Goal: Task Accomplishment & Management: Complete application form

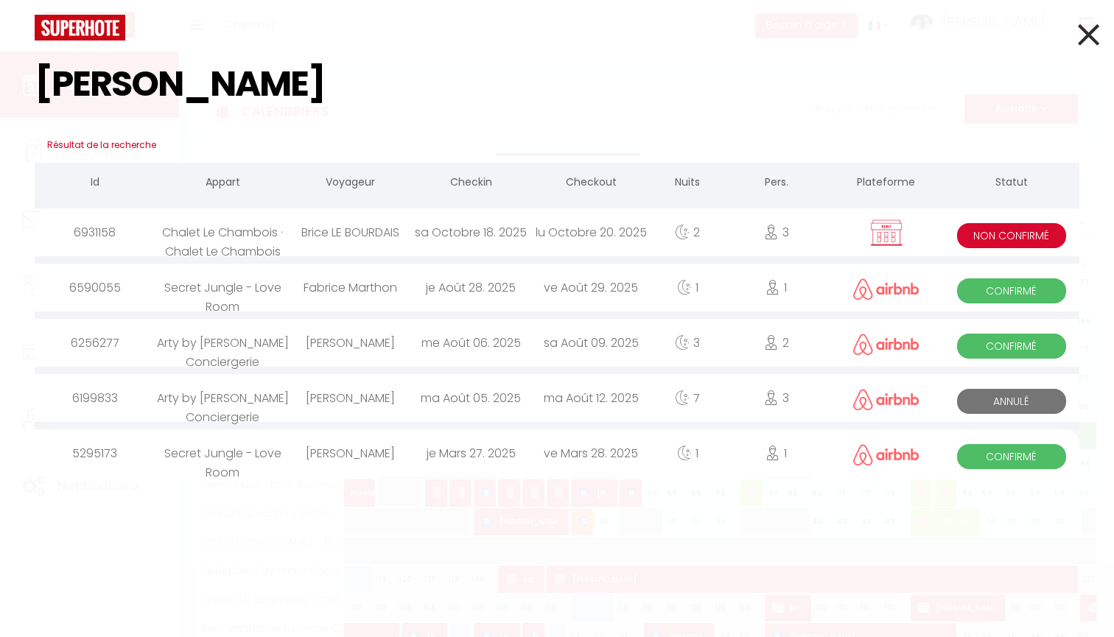
type input "[PERSON_NAME]"
click at [309, 233] on div "Brice LE BOURDAIS" at bounding box center [350, 232] width 120 height 48
select select
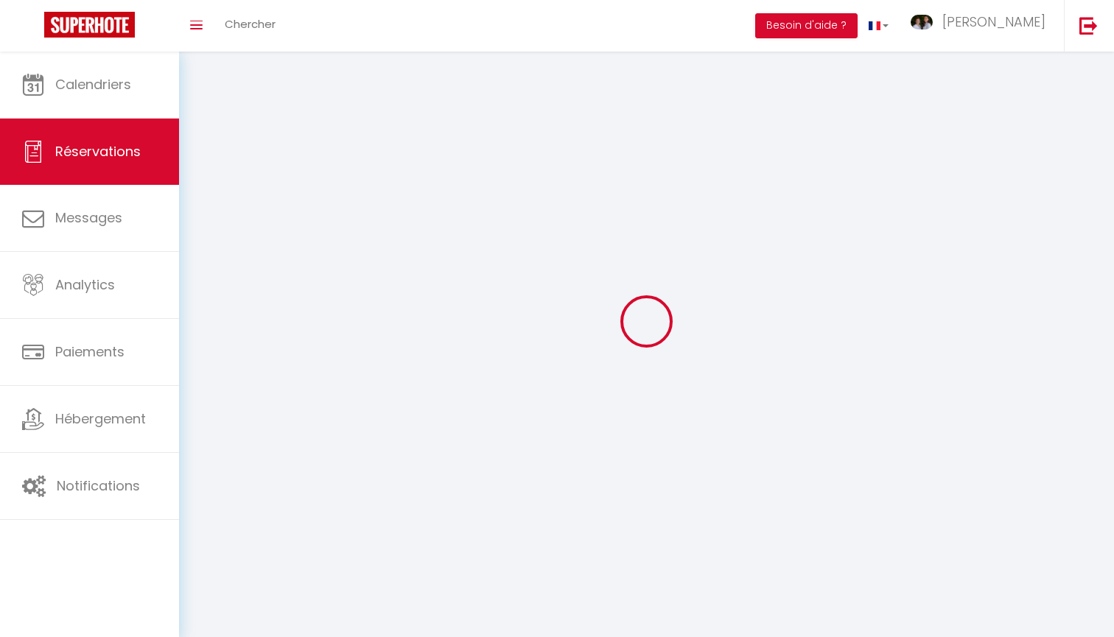
select select
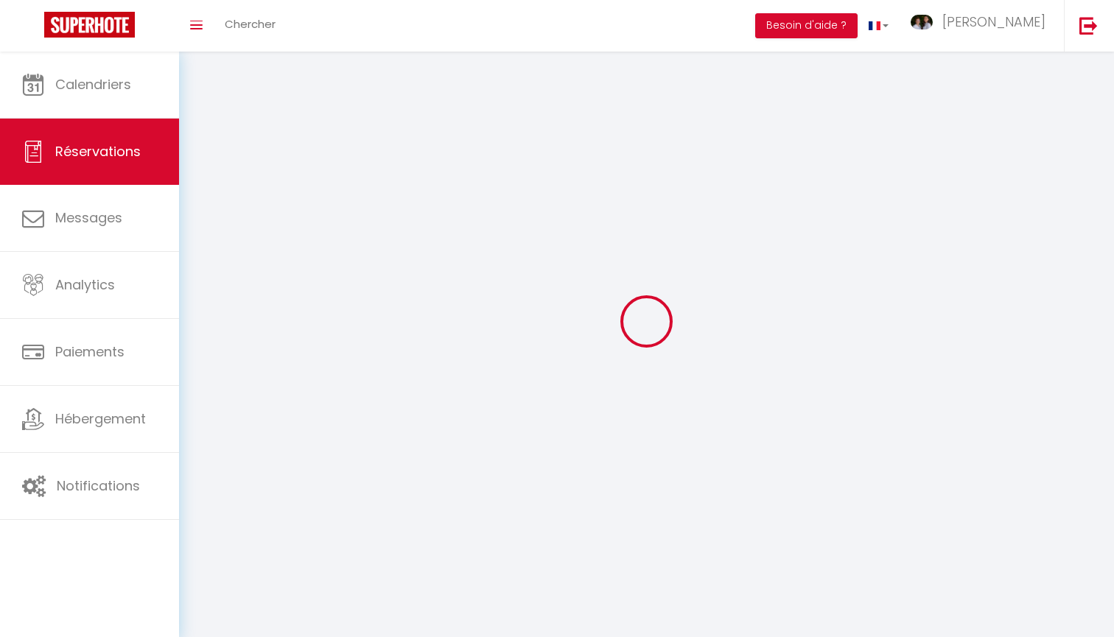
select select
checkbox input "false"
select select
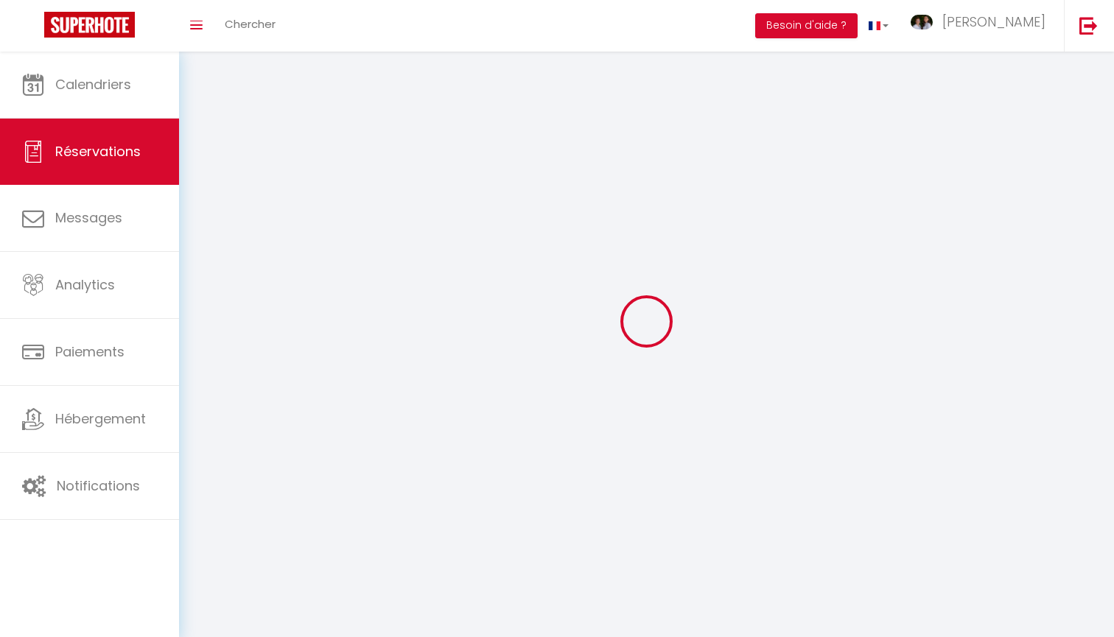
select select
checkbox input "false"
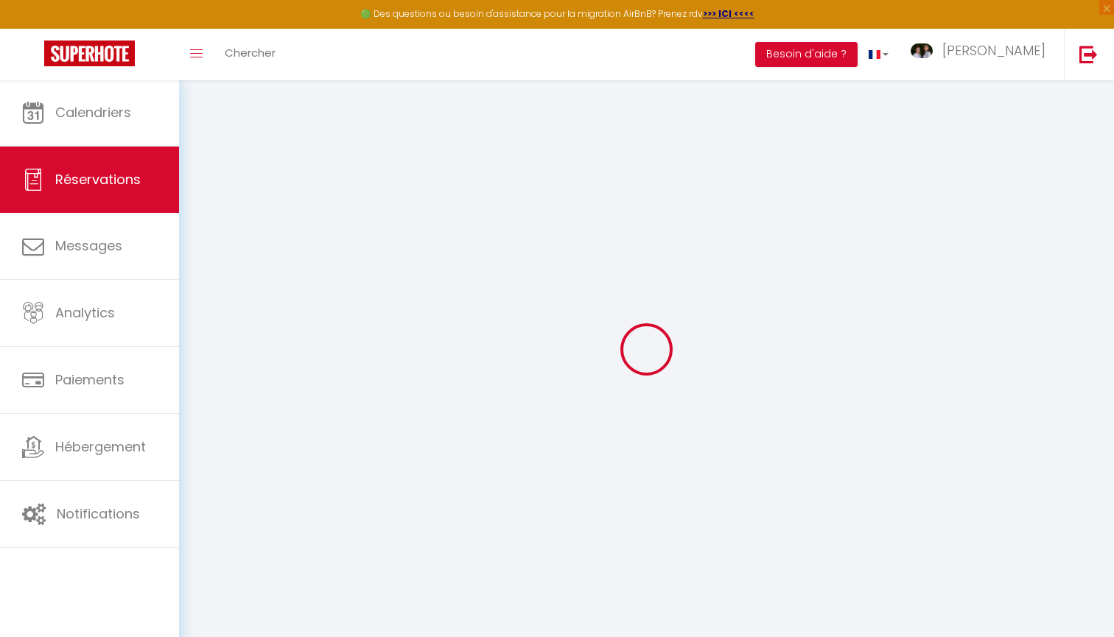
select select
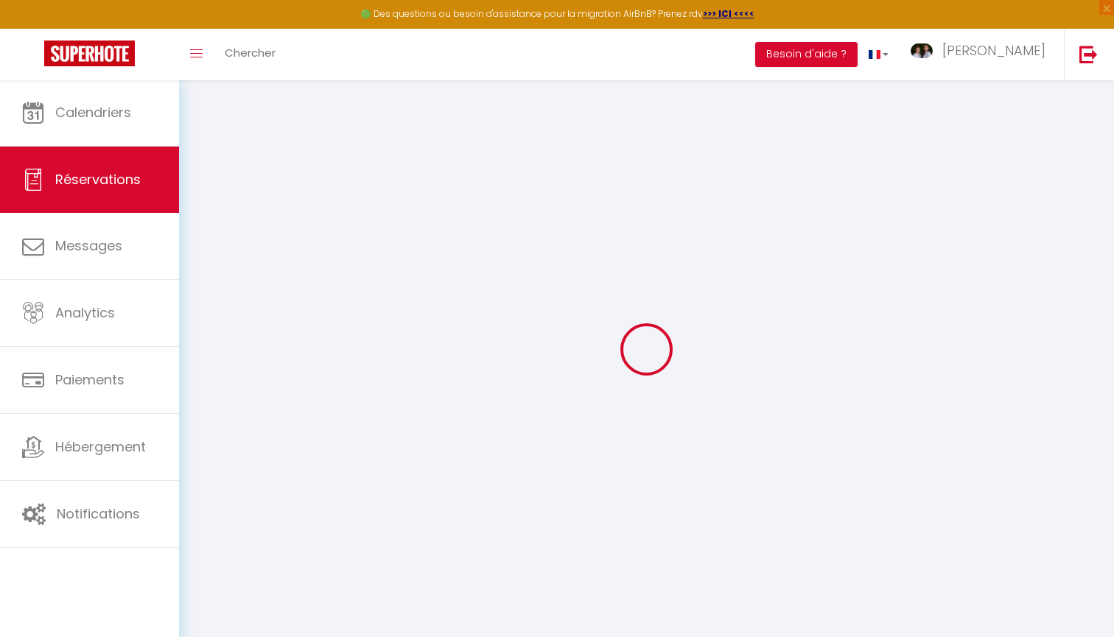
select select
checkbox input "false"
select select
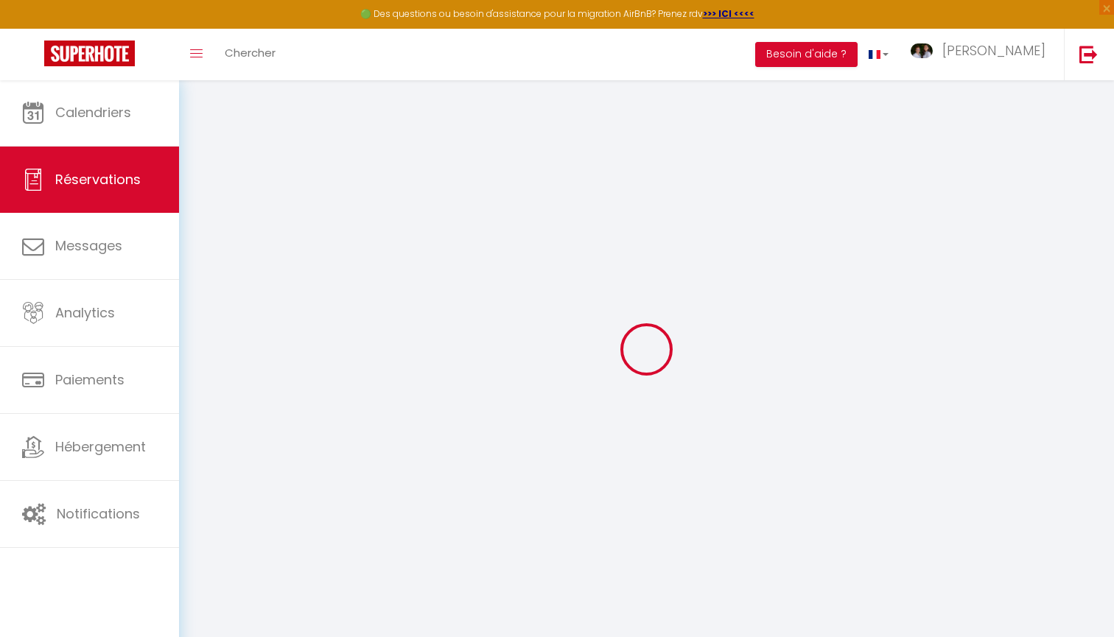
select select
checkbox input "false"
select select
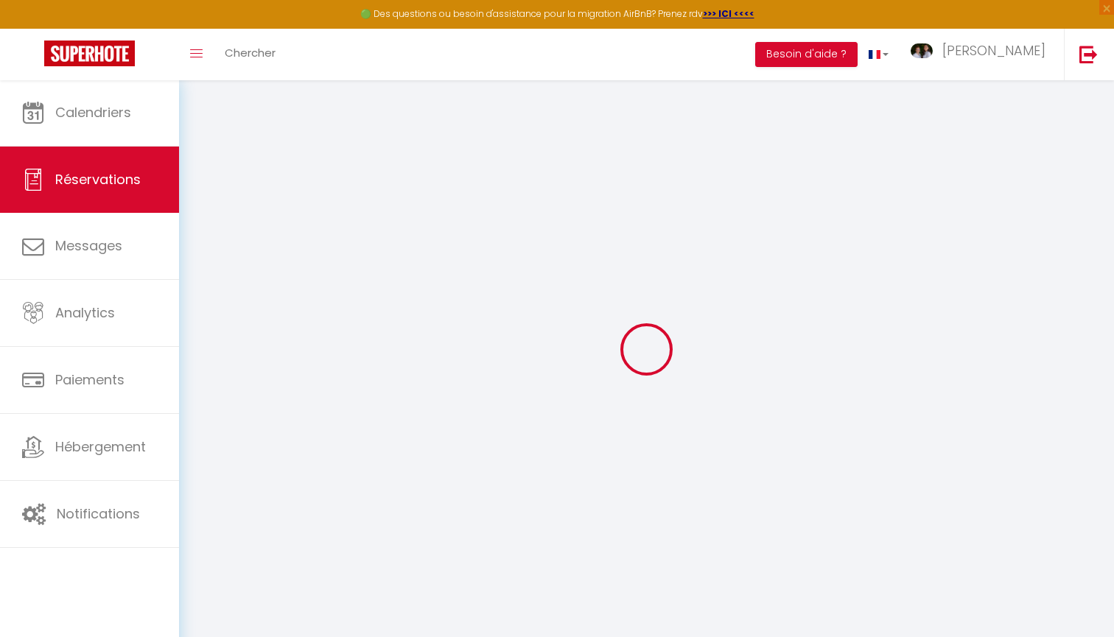
type input "Brice"
type input "LE BOURDAIS"
type input "[EMAIL_ADDRESS][DOMAIN_NAME]"
type input "[PHONE_NUMBER]"
type input "92120"
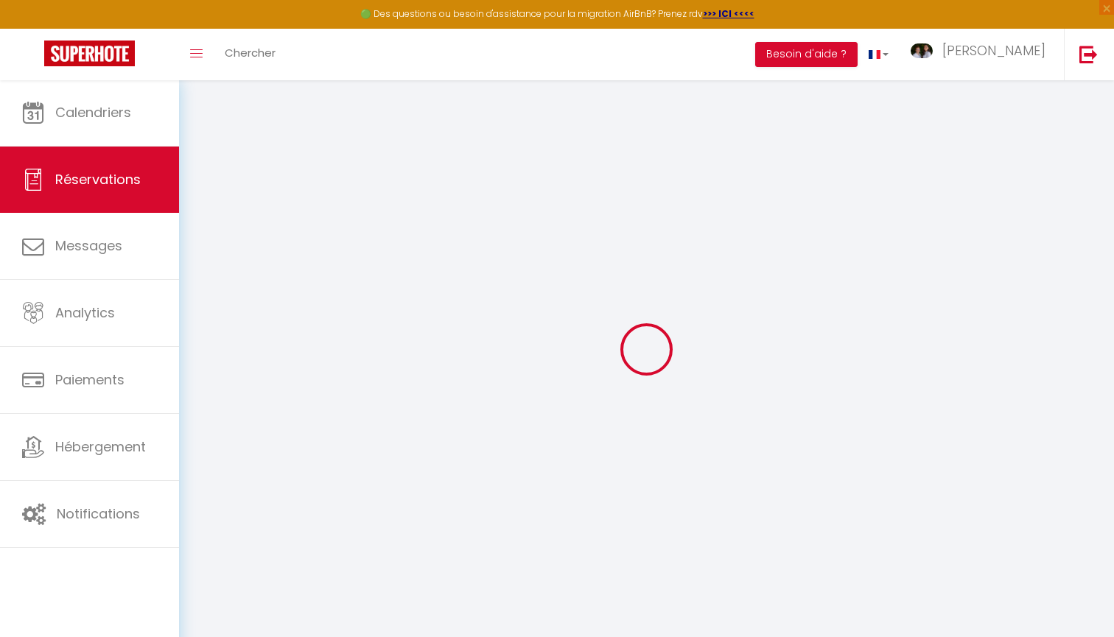
type input "[STREET_ADDRESS][PERSON_NAME]"
type input "MONTROUGE"
select select "FR"
select select "69939"
select select "2"
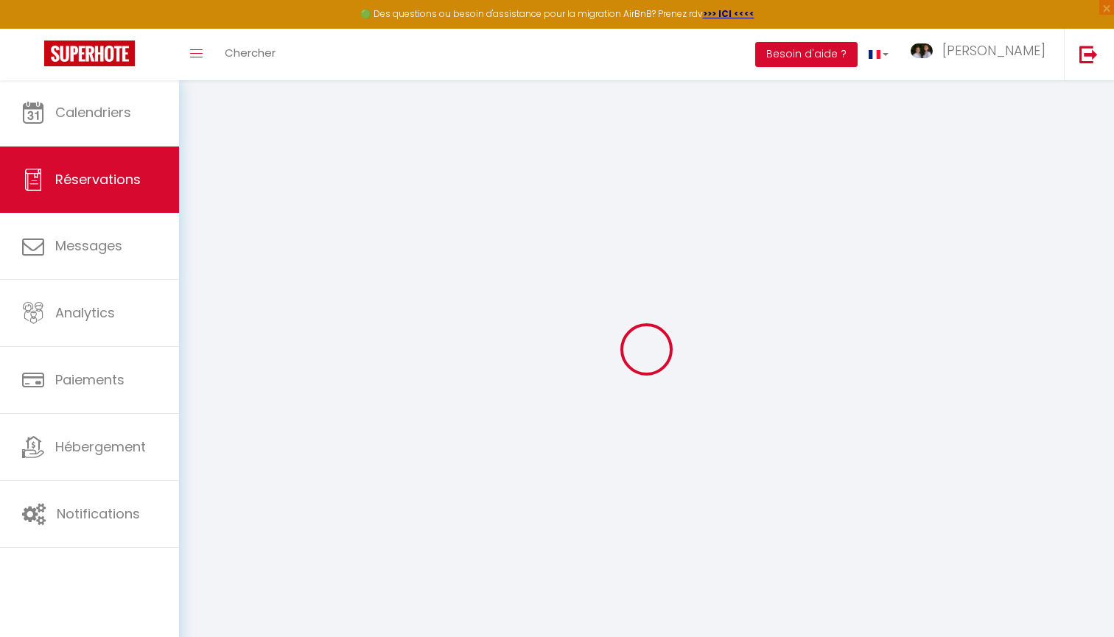
type input "Sam 18 Octobre 2025"
select select
type input "Lun 20 Octobre 2025"
select select
type input "3"
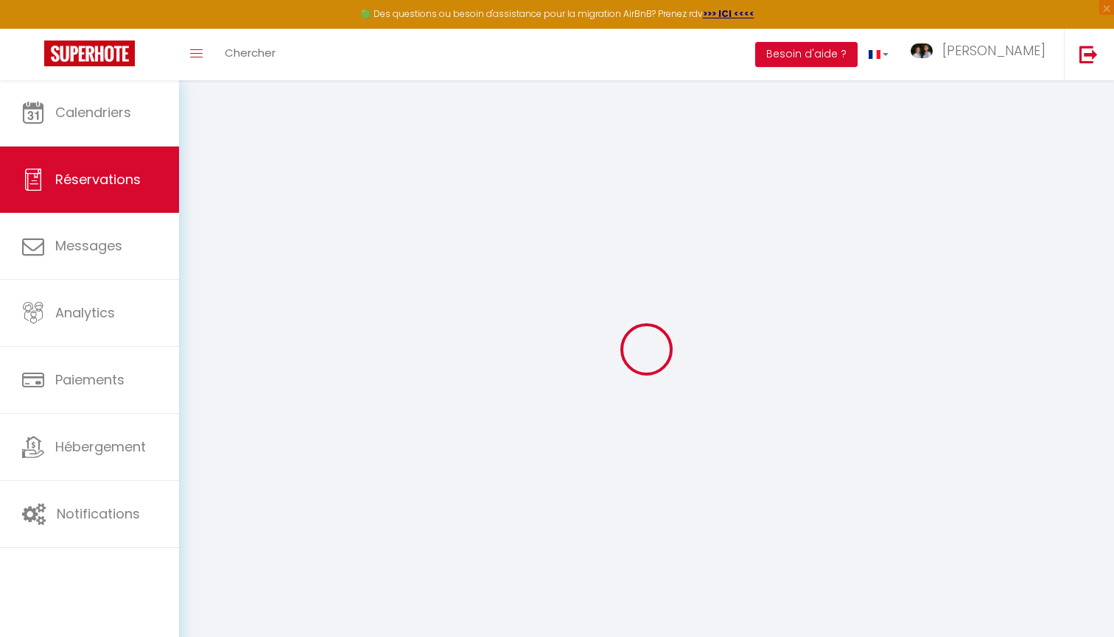
select select "10"
select select
type input "375"
checkbox input "false"
type input "375"
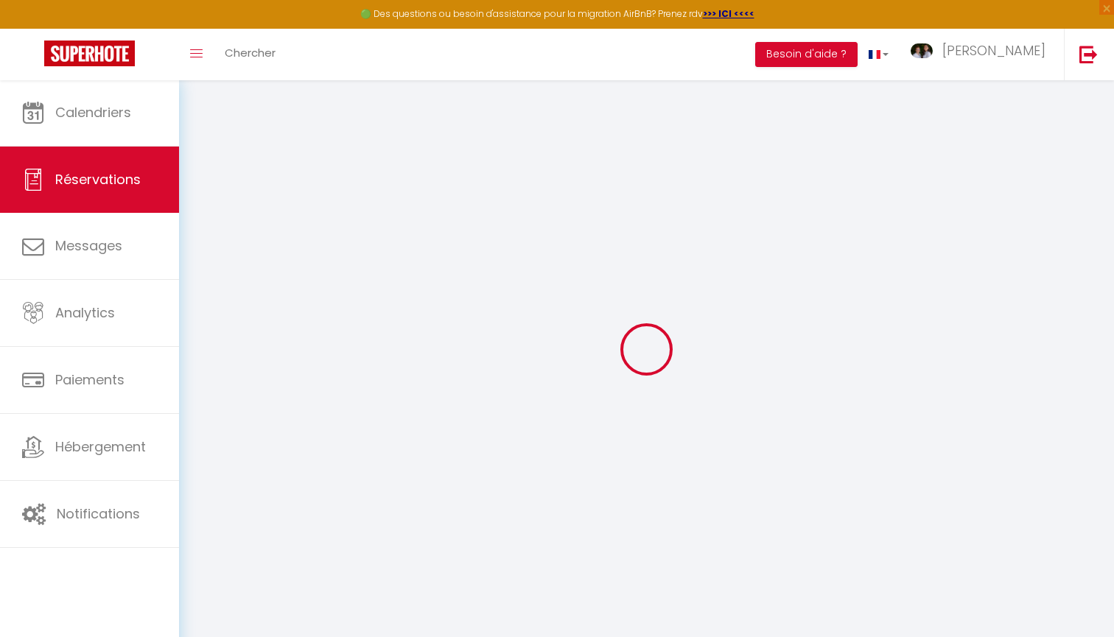
type input "0"
select select
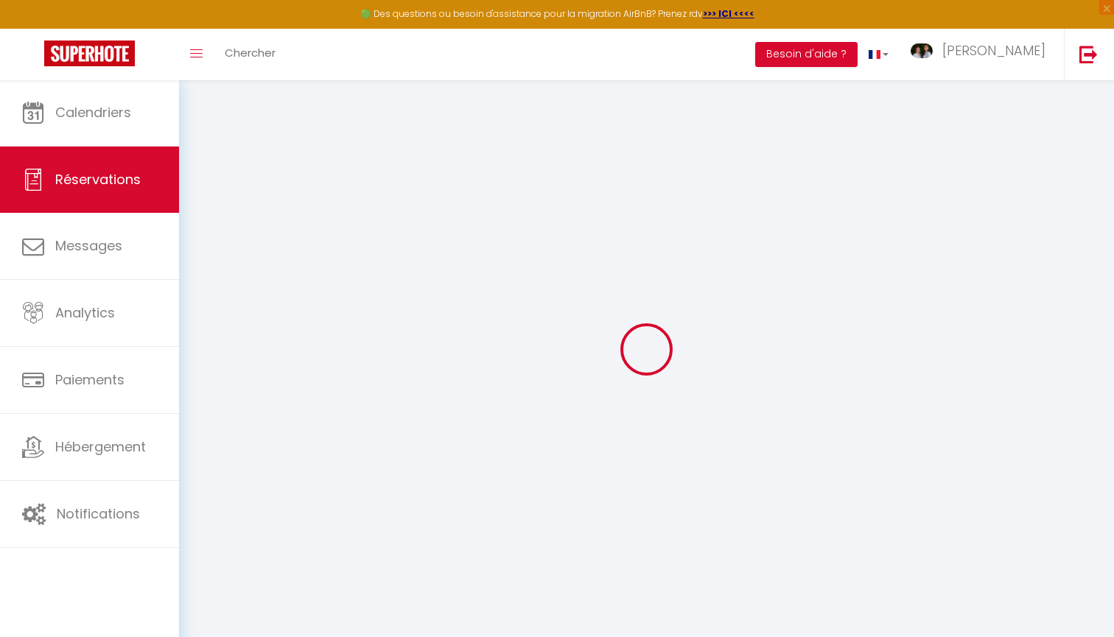
select select "14"
checkbox input "false"
select select
checkbox input "false"
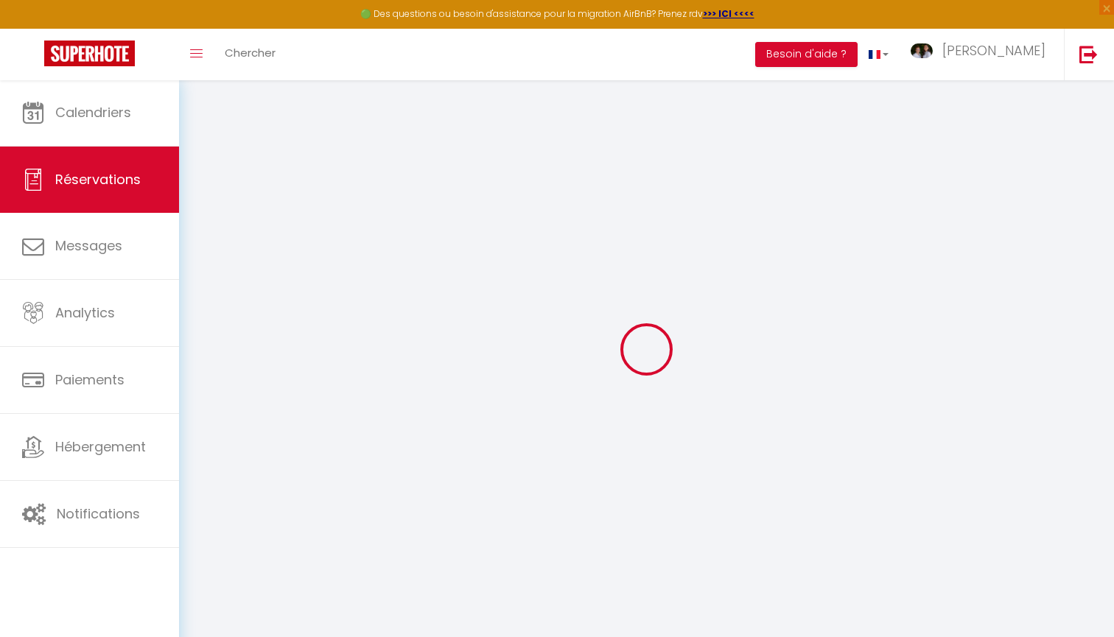
select select
checkbox input "false"
select select
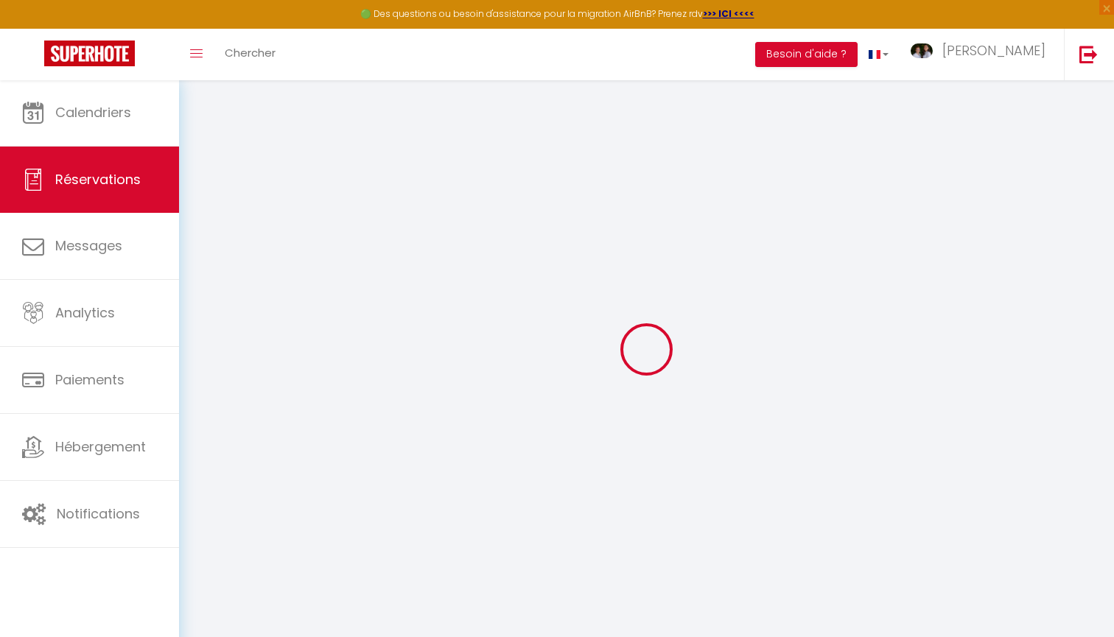
checkbox input "false"
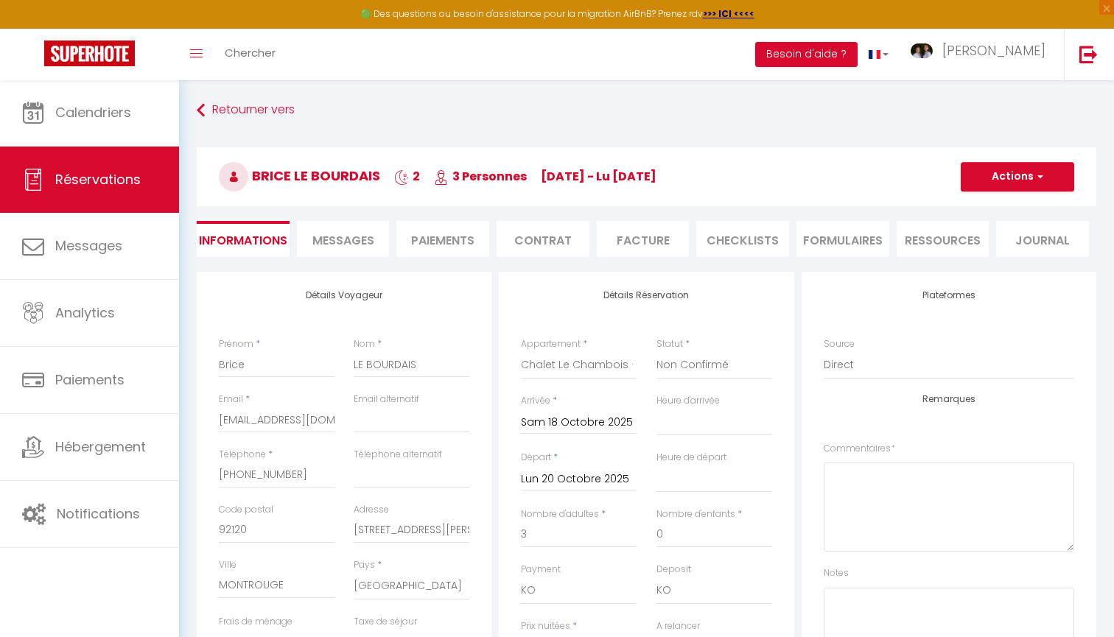
select select
checkbox input "false"
select select
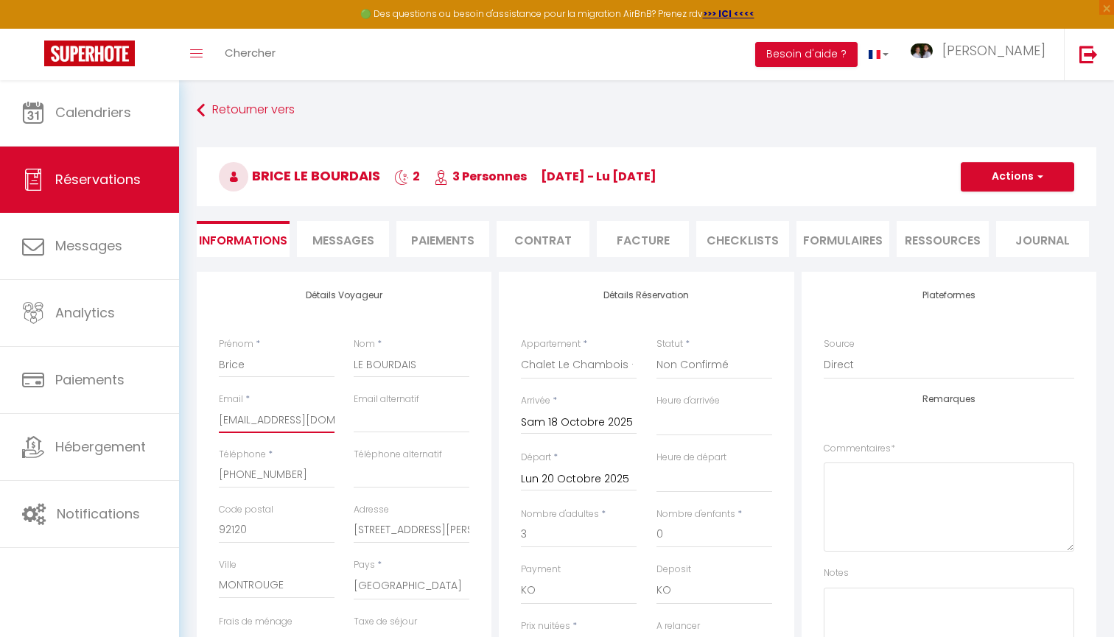
type input "[EMAIL_ADDRESS][DOMAIN_NAME]"
select select
checkbox input "false"
type input "[EMAIL_ADDRESS][DOMAIN_NAME]"
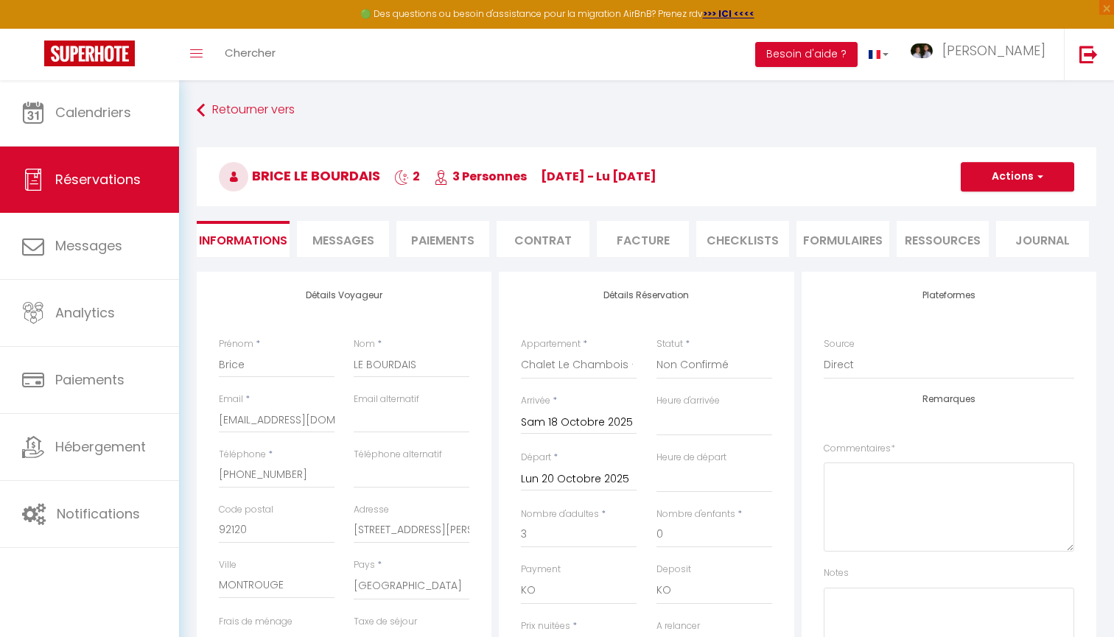
click at [1029, 178] on button "Actions" at bounding box center [1017, 176] width 113 height 29
click at [990, 206] on link "Enregistrer" at bounding box center [1002, 209] width 116 height 19
select select
checkbox input "false"
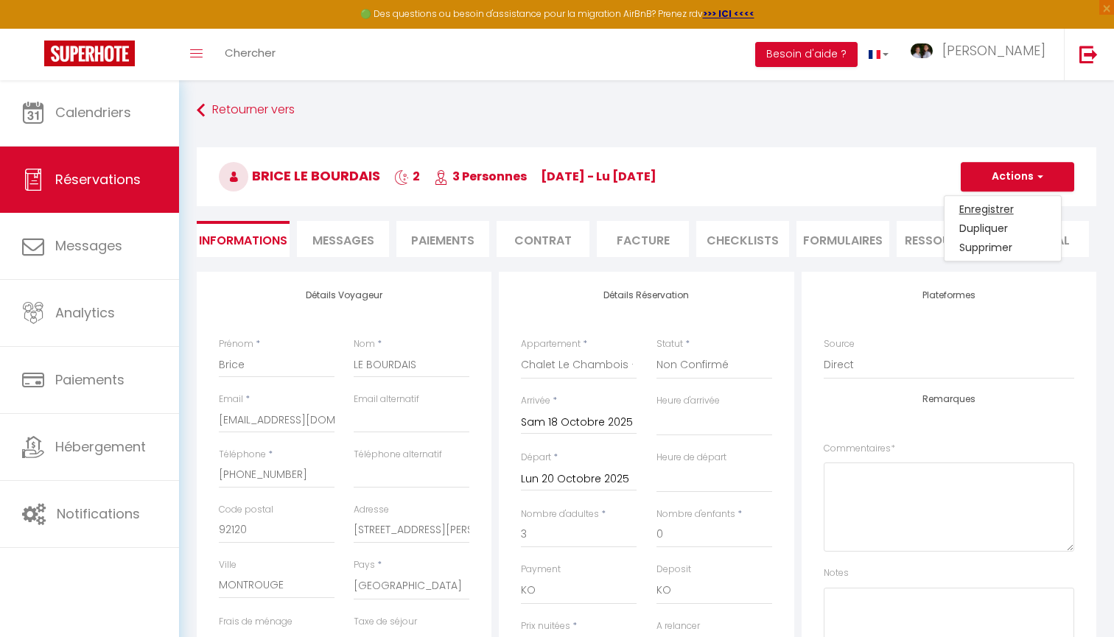
select select
checkbox input "false"
click at [1000, 184] on button "Actions" at bounding box center [1017, 176] width 113 height 29
click at [981, 209] on link "Enregistrer" at bounding box center [1002, 209] width 116 height 19
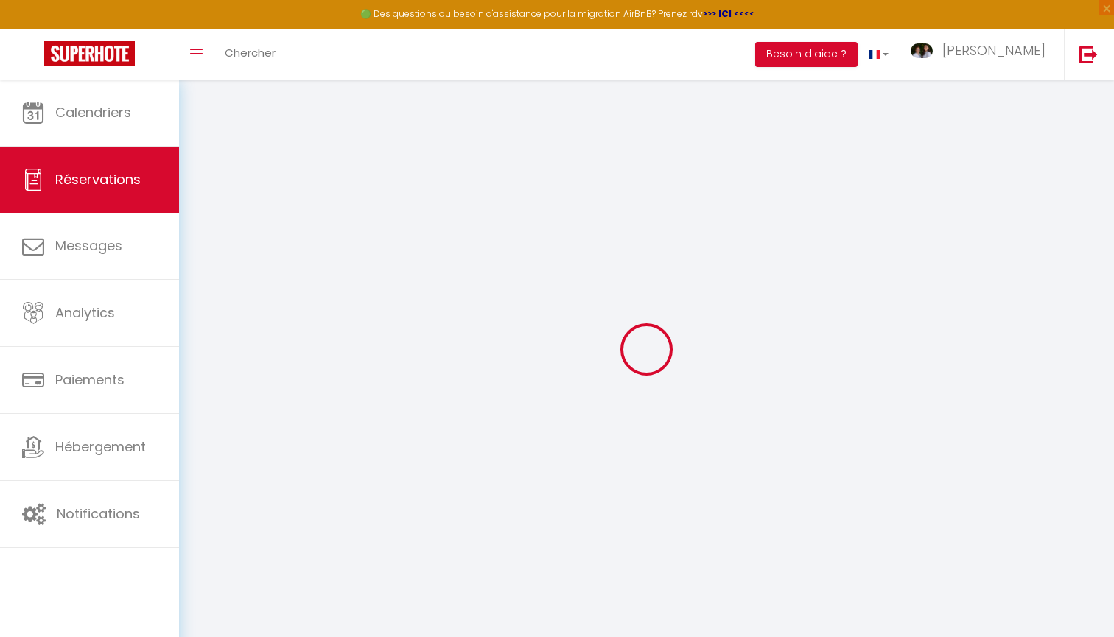
select select "not_cancelled"
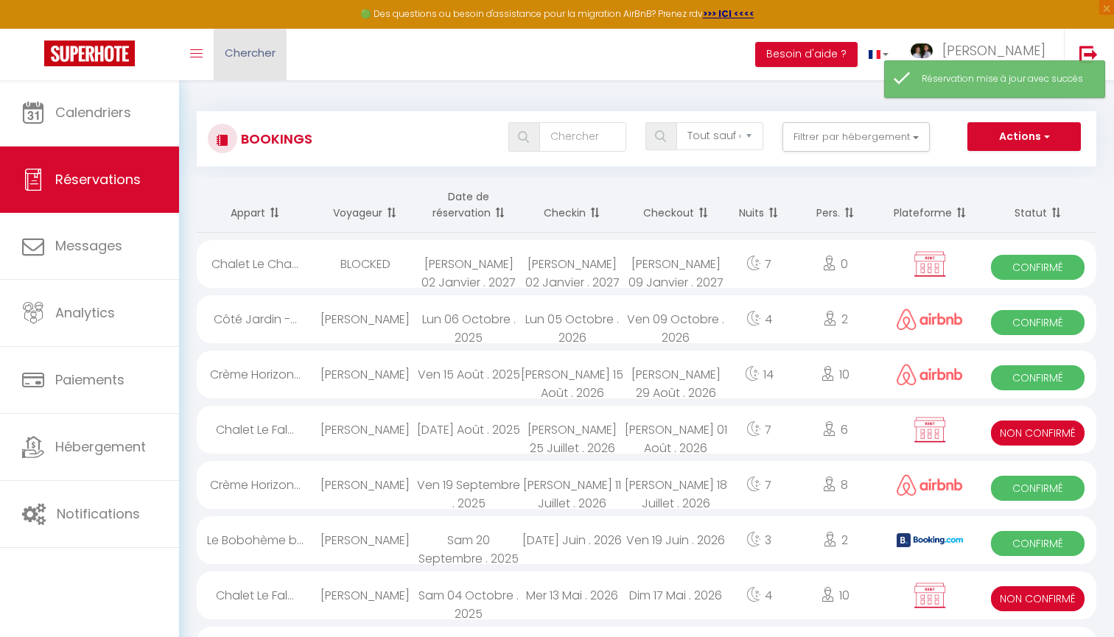
click at [239, 60] on link "Chercher" at bounding box center [250, 55] width 73 height 52
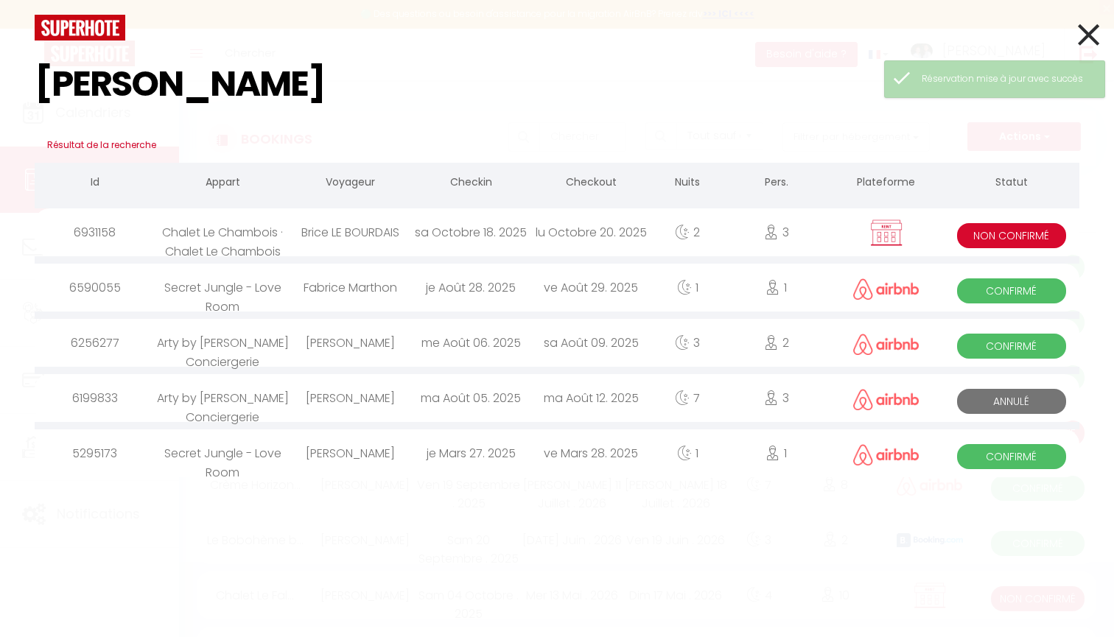
type input "[PERSON_NAME]"
click at [287, 236] on div "Chalet Le Chambois · Chalet Le Chambois" at bounding box center [223, 232] width 136 height 48
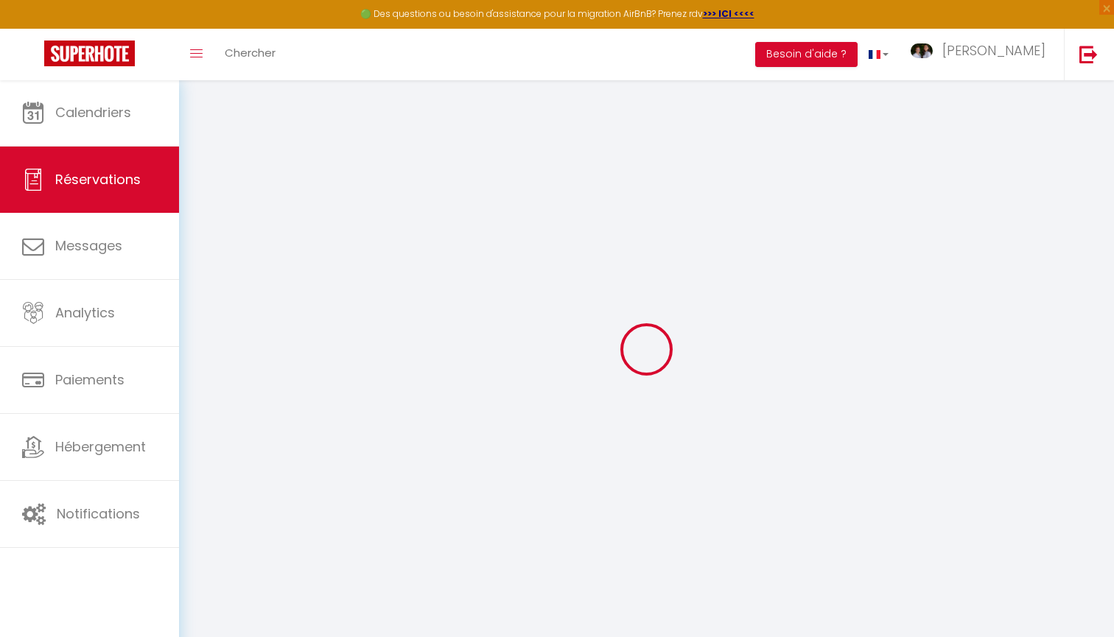
select select
checkbox input "false"
select select
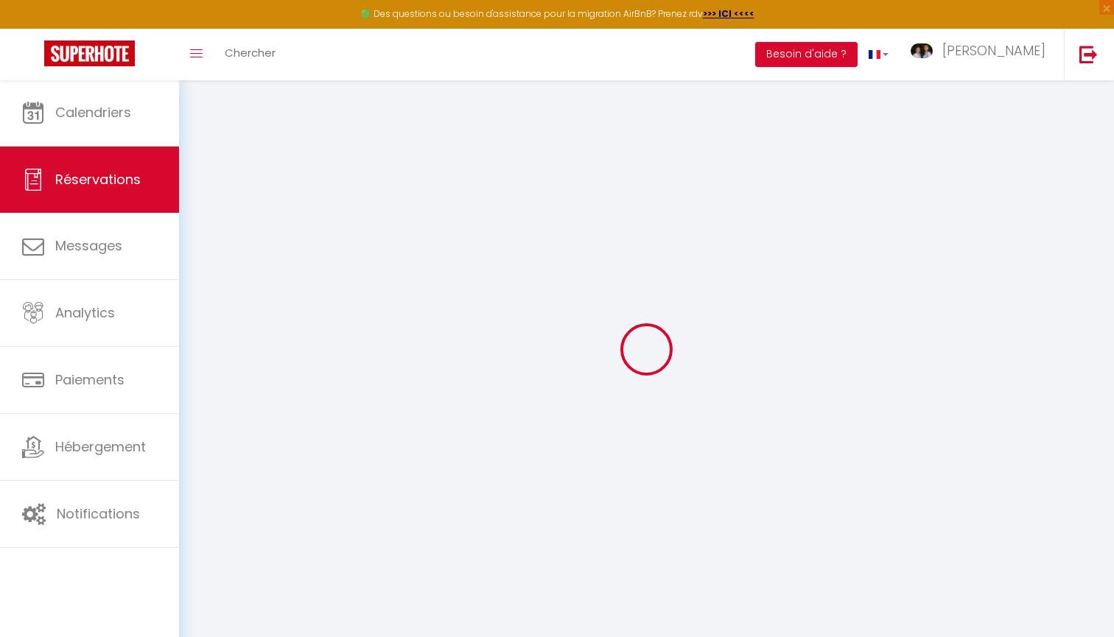
checkbox input "false"
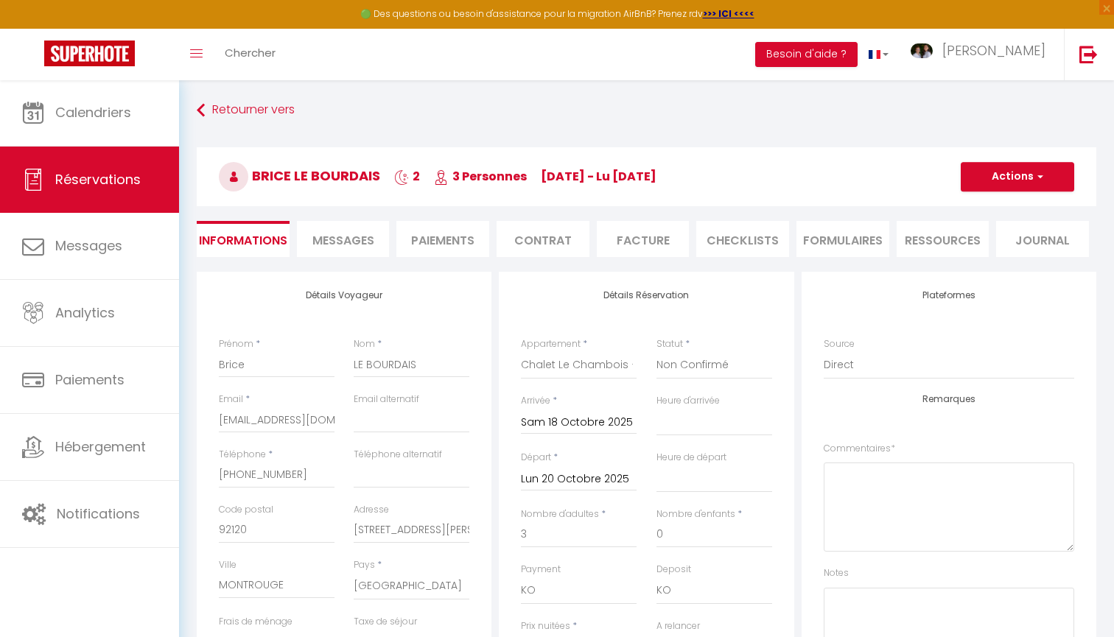
select select
checkbox input "false"
select select
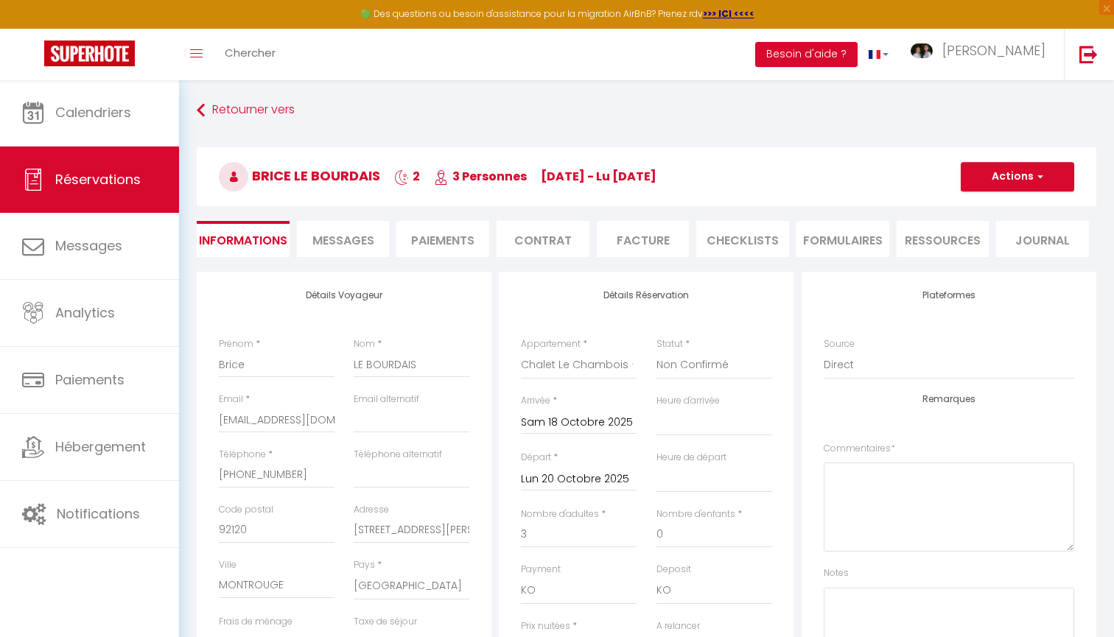
click at [338, 248] on span "Messages" at bounding box center [343, 240] width 62 height 17
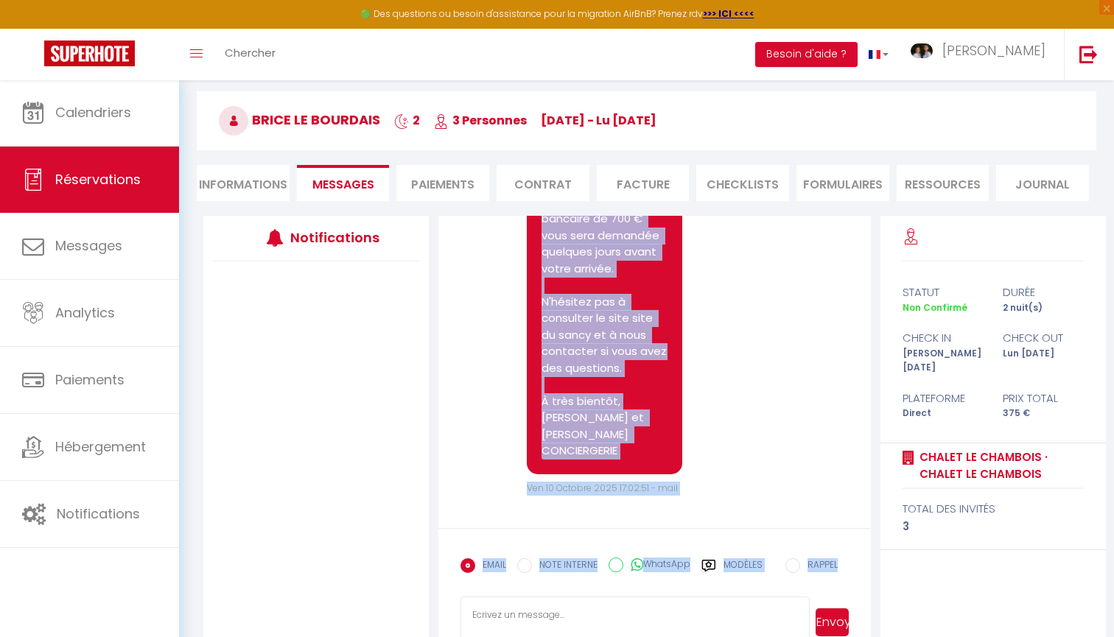
scroll to position [84, 0]
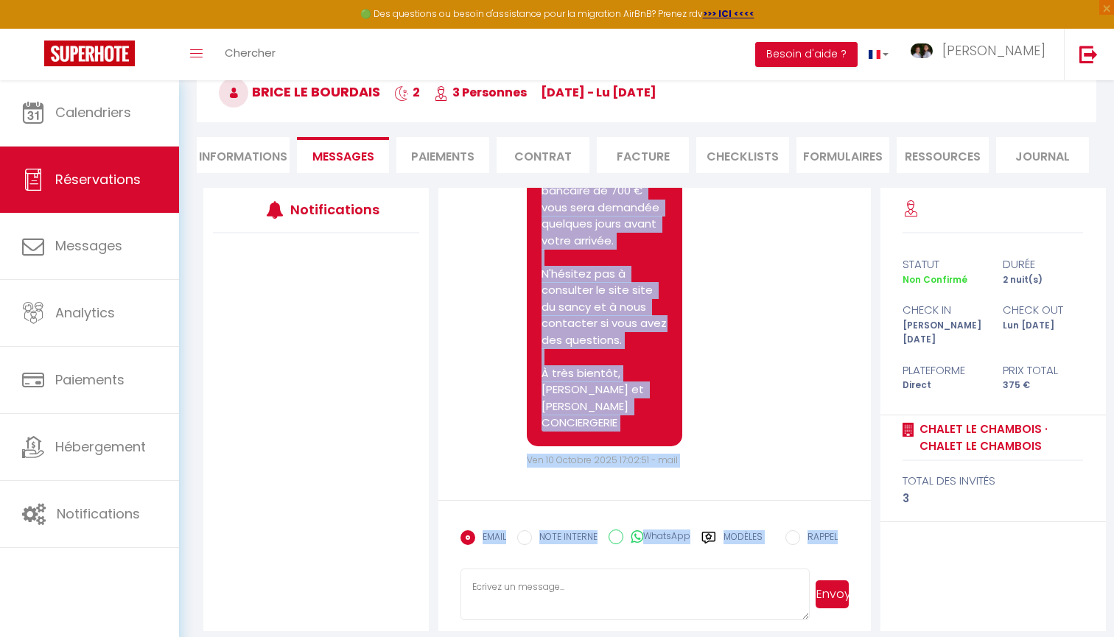
drag, startPoint x: 538, startPoint y: 362, endPoint x: 658, endPoint y: 429, distance: 136.9
copy pre "Loremip Dolor, Sita consectet adipi elitseddoei te Incidi Ut LABOREET d MAGNA, …"
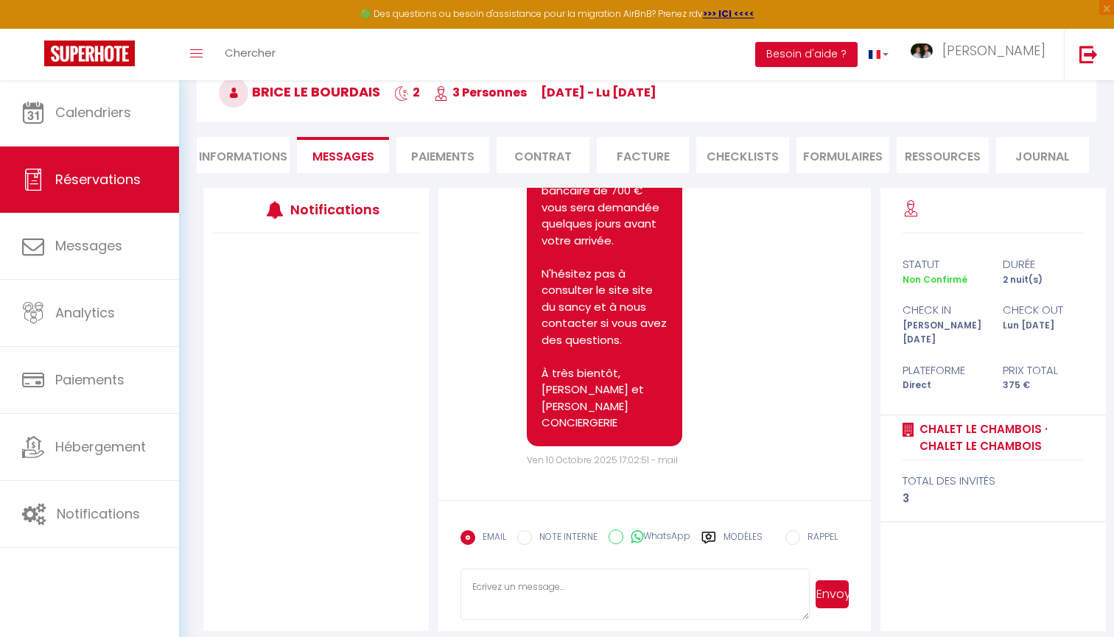
click at [552, 580] on textarea at bounding box center [634, 595] width 349 height 52
paste textarea "Loremip Dolor, Sita consectet adipi elitseddoei te Incidi Ut LABOREET d MAGNA, …"
type textarea "Loremip Dolor, Sita consectet adipi elitseddoei te Incidi Ut LABOREET d MAGNA, …"
click at [828, 591] on button "Envoyer" at bounding box center [831, 594] width 33 height 28
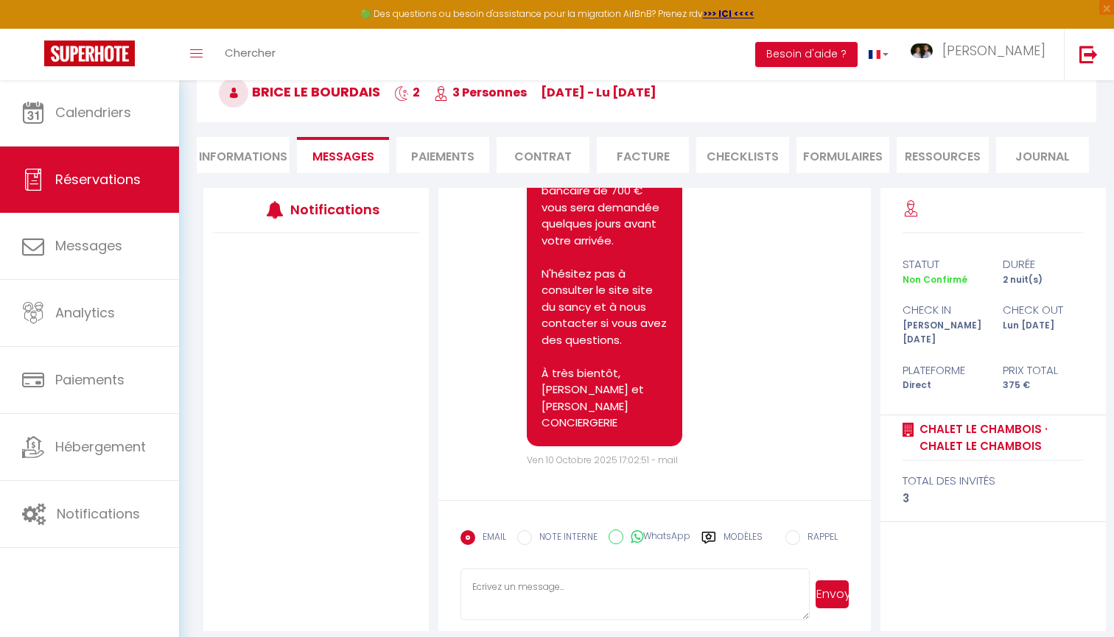
scroll to position [0, 0]
